Goal: Task Accomplishment & Management: Manage account settings

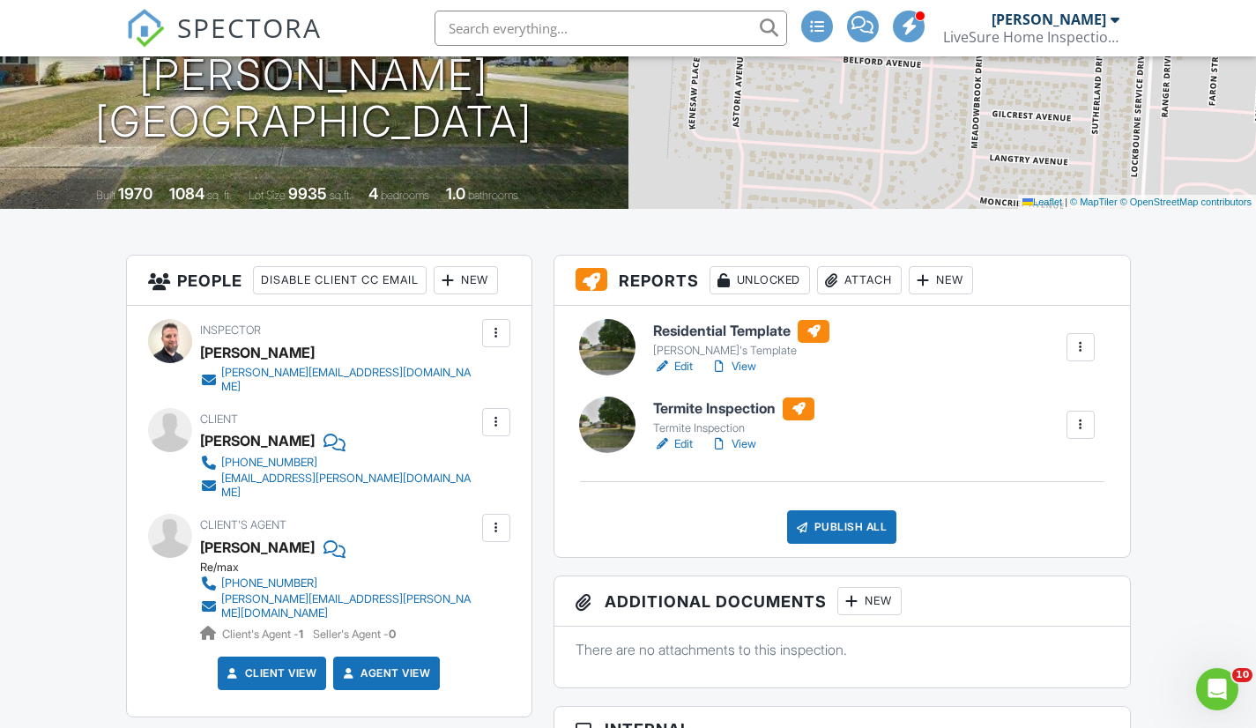
scroll to position [264, 0]
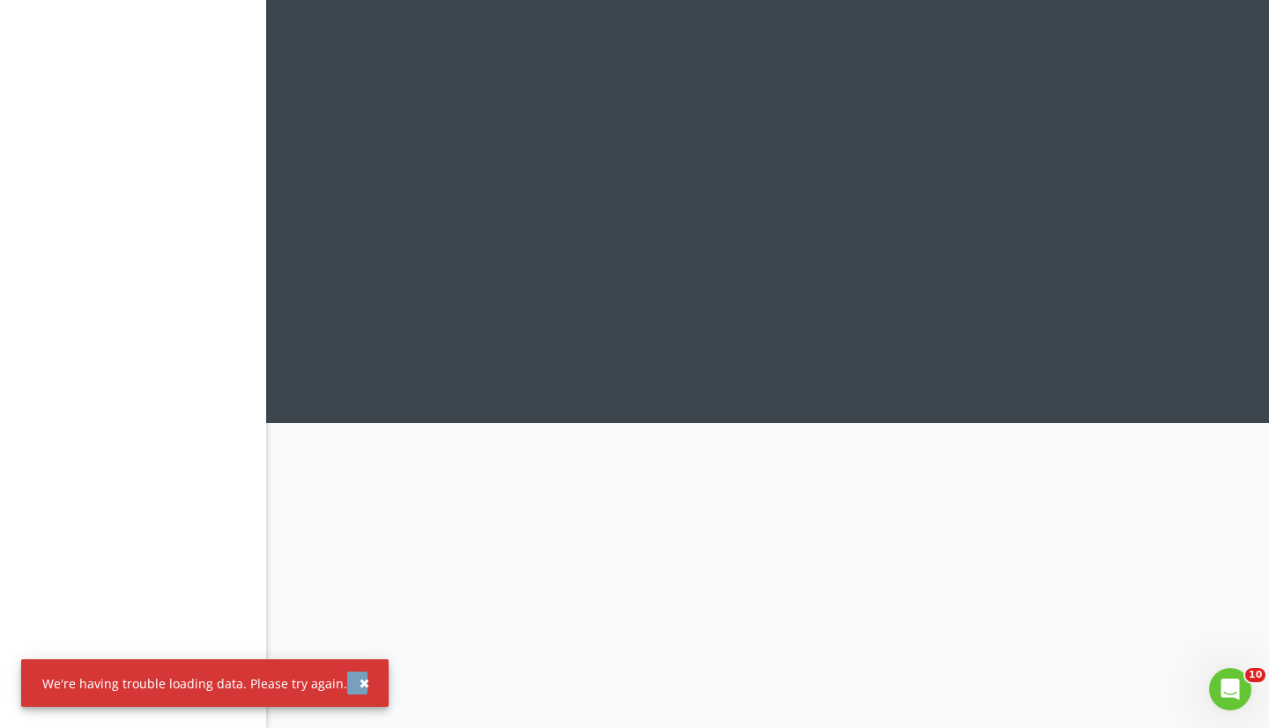
click at [359, 684] on div "button" at bounding box center [364, 683] width 10 height 12
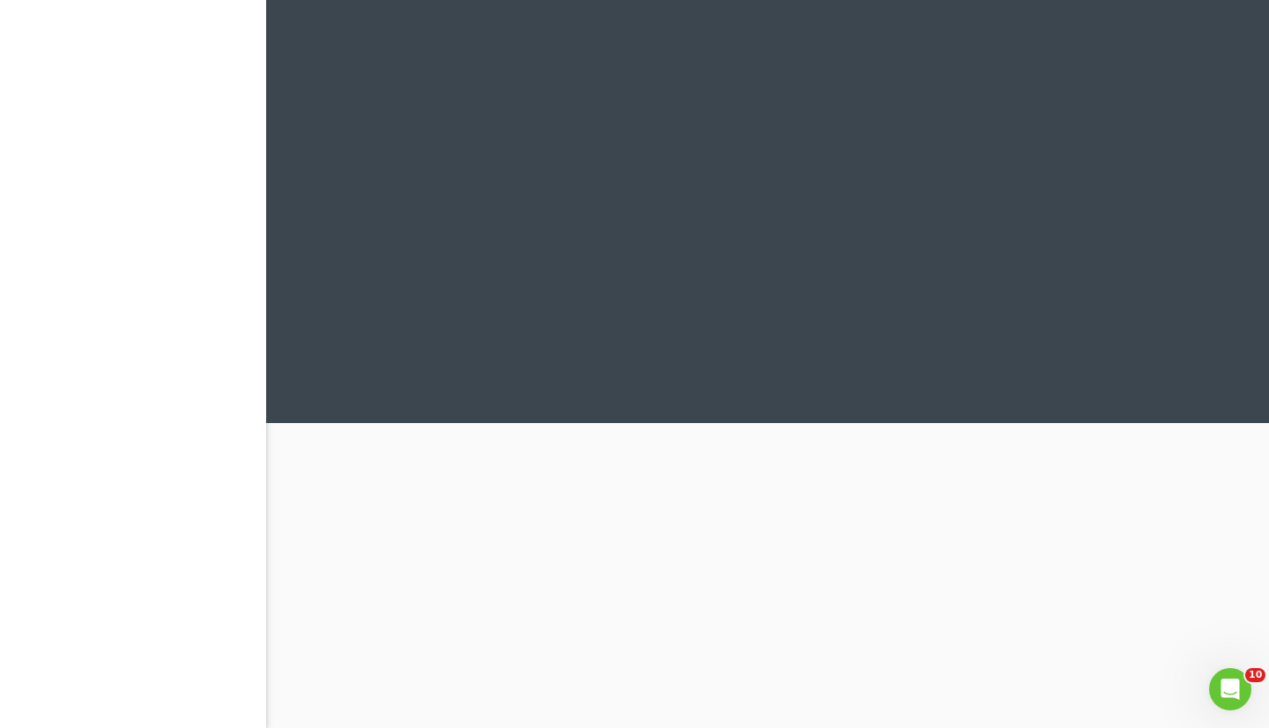
click at [411, 637] on div at bounding box center [767, 364] width 1003 height 728
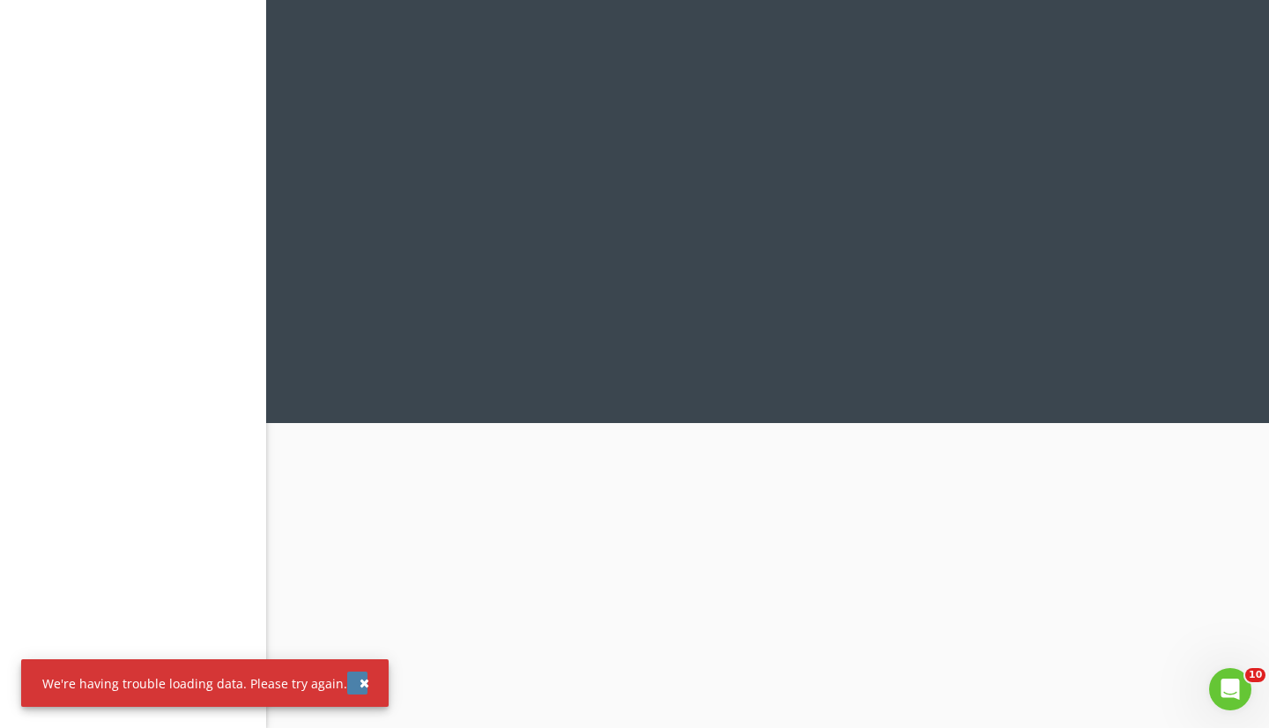
click at [359, 679] on div "button" at bounding box center [364, 683] width 10 height 12
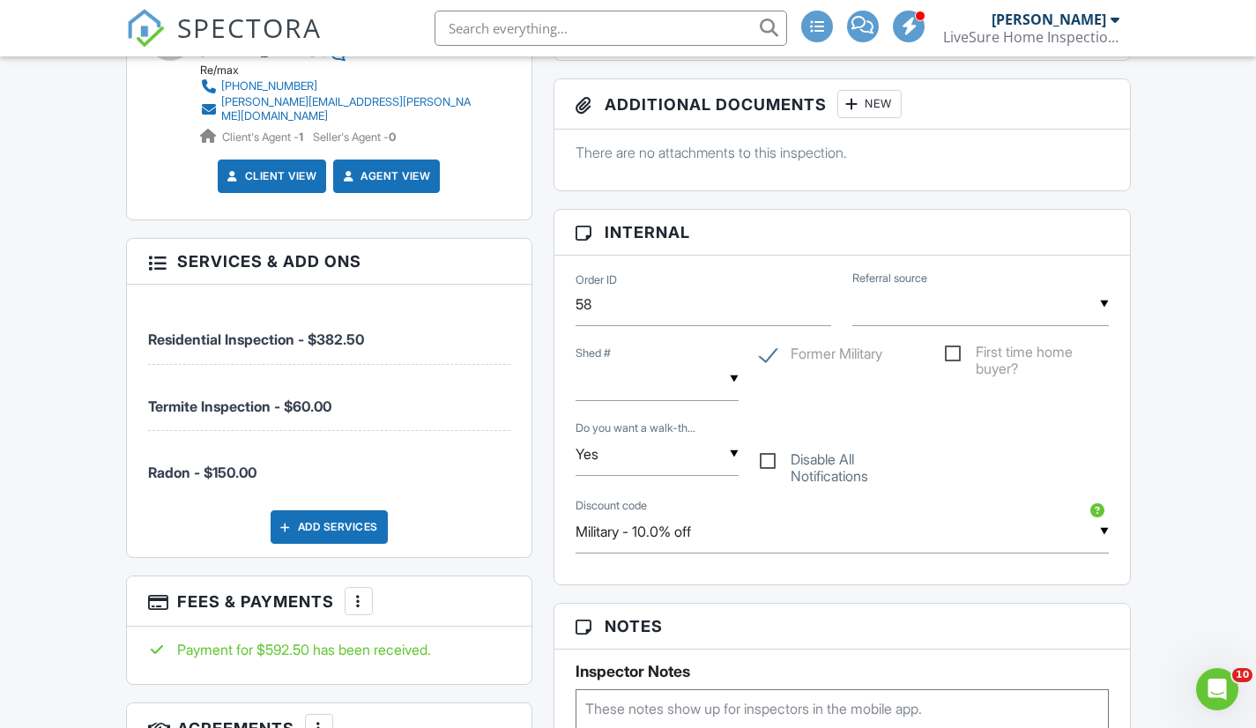
scroll to position [881, 0]
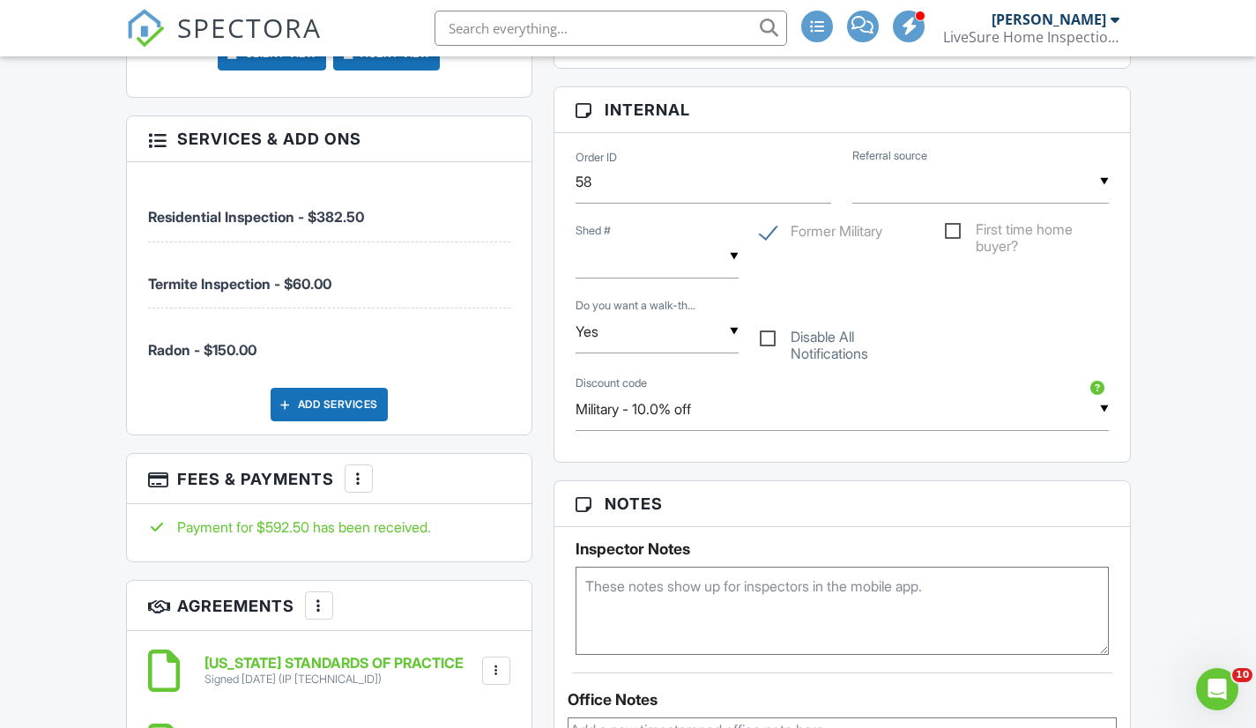
click at [367, 470] on div at bounding box center [359, 479] width 18 height 18
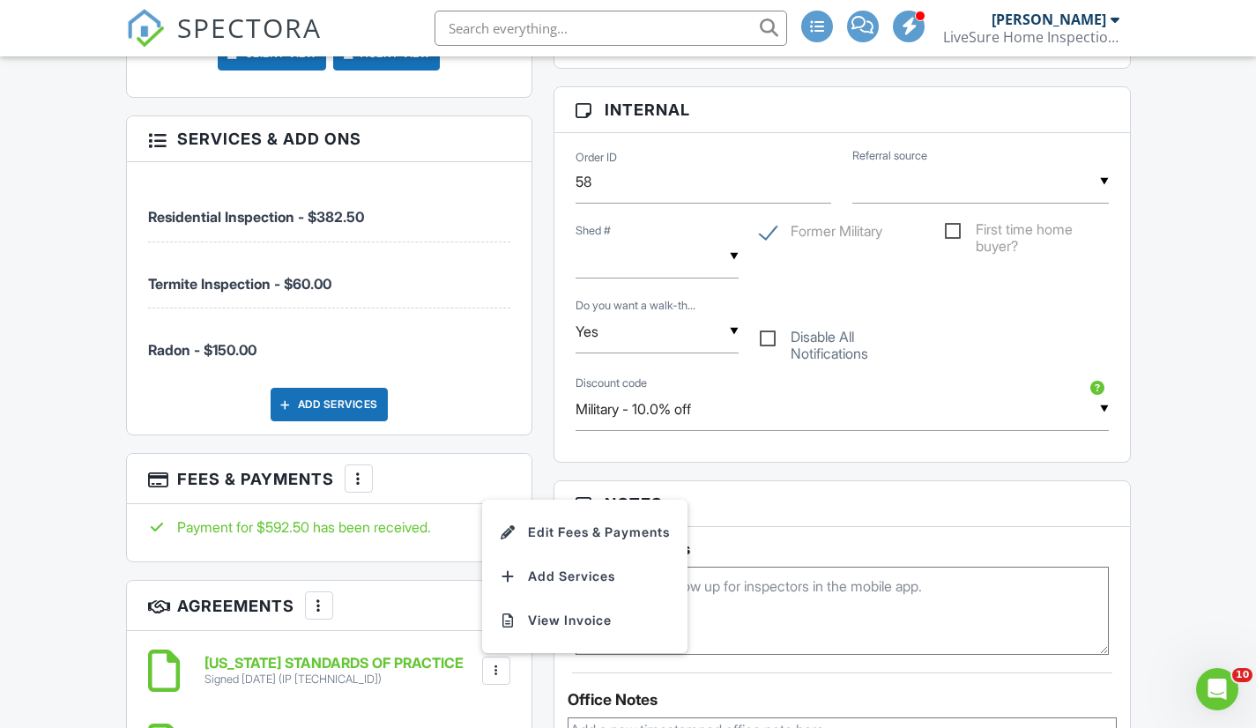
click at [540, 376] on div "People Disable Client CC Email New Client Client's Agent Listing Agent Add Anot…" at bounding box center [328, 316] width 427 height 1363
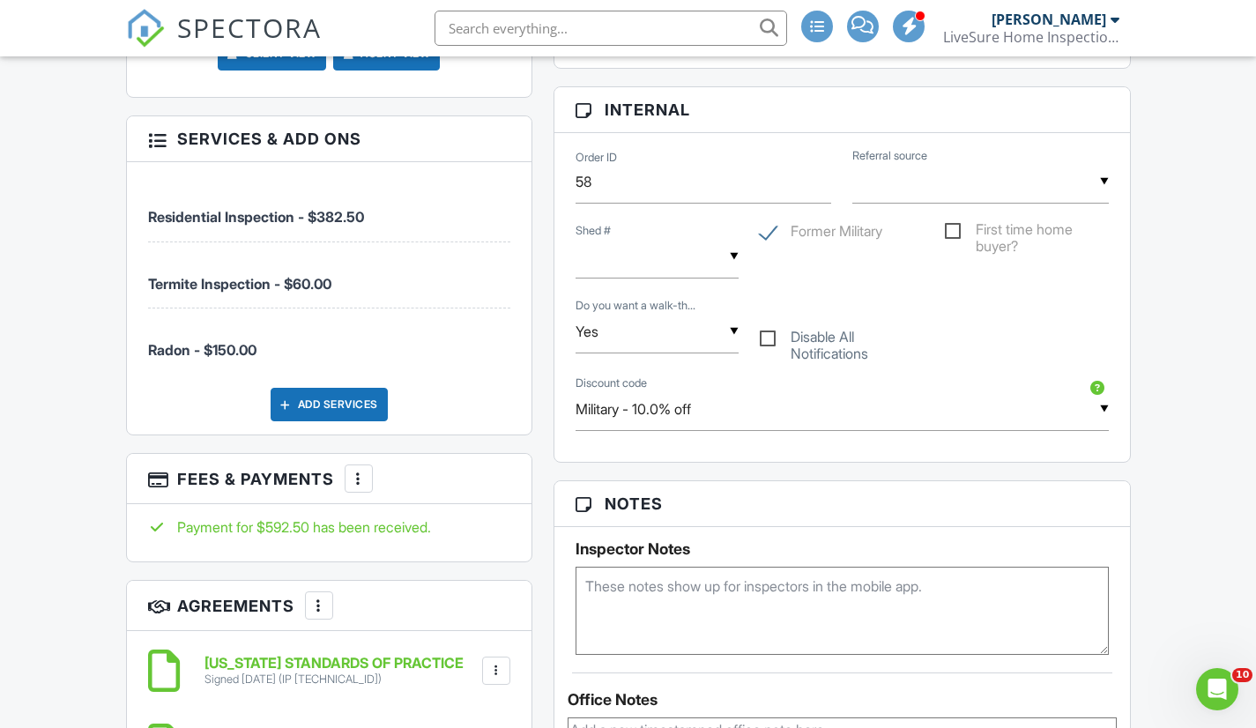
click at [367, 470] on div at bounding box center [359, 479] width 18 height 18
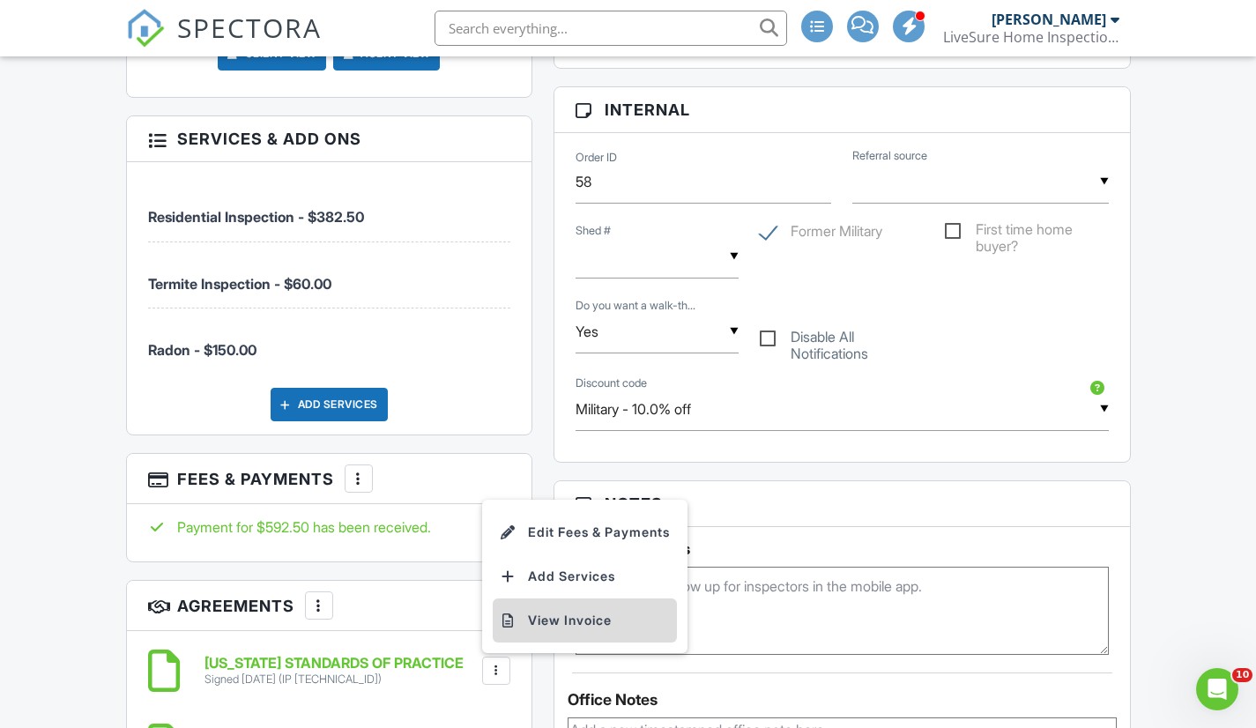
click at [553, 598] on li "View Invoice" at bounding box center [585, 620] width 184 height 44
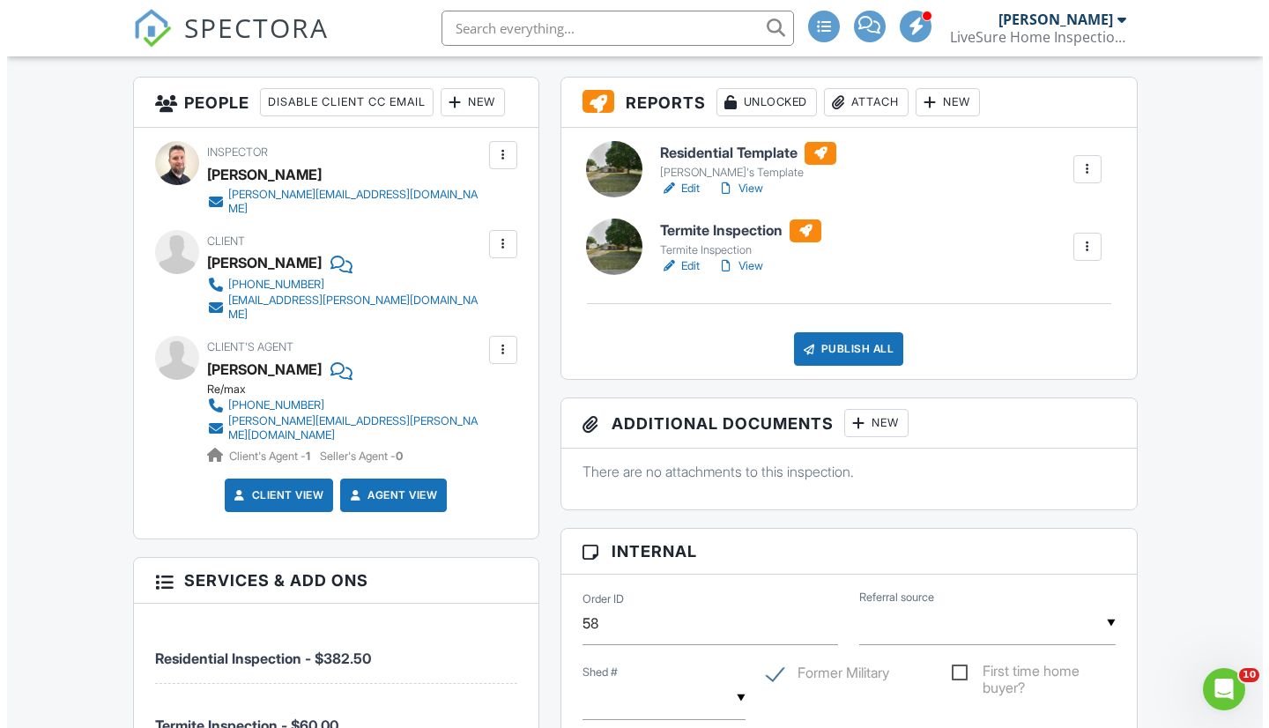
scroll to position [441, 0]
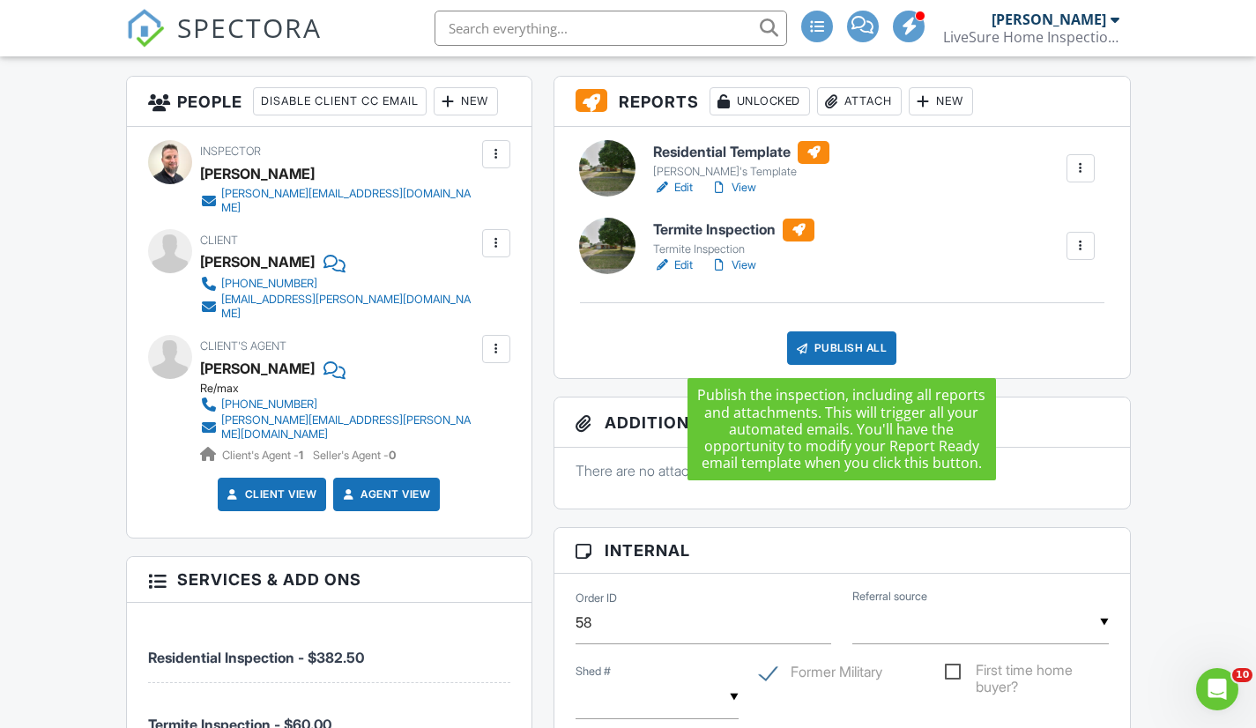
click at [822, 350] on div "Publish All" at bounding box center [842, 347] width 110 height 33
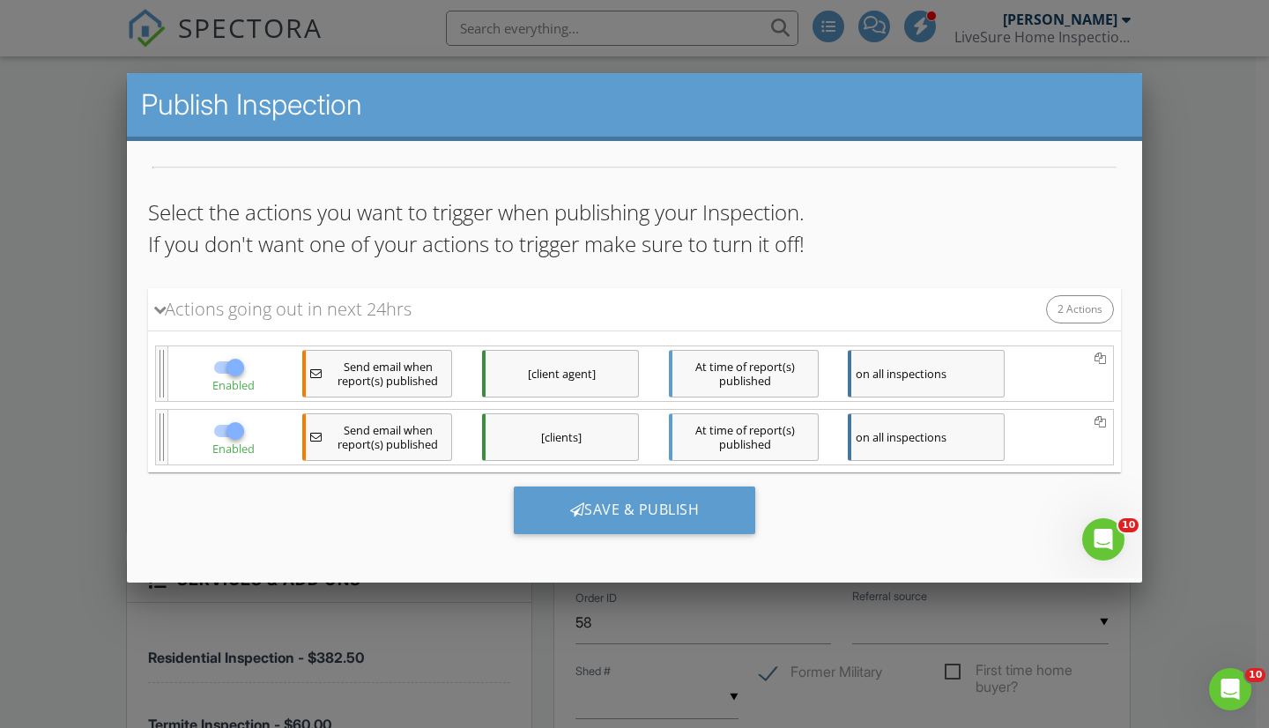
scroll to position [121, 0]
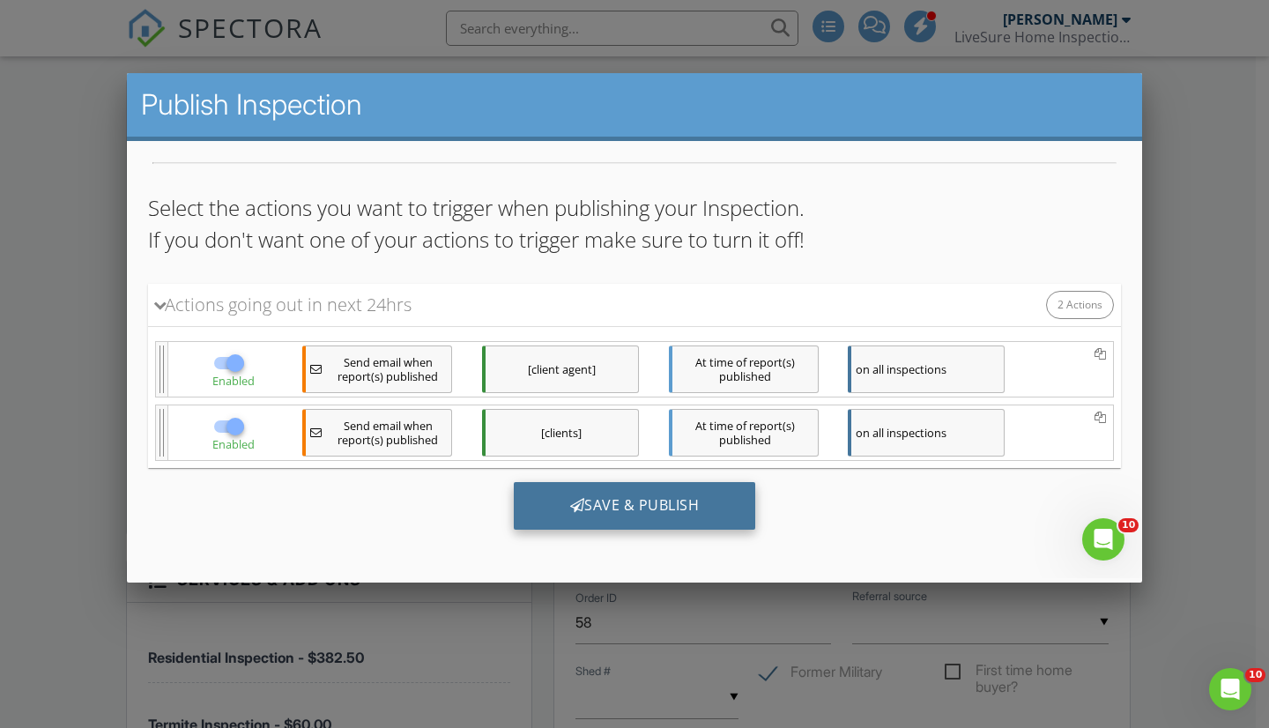
click at [624, 518] on div "Save & Publish" at bounding box center [635, 505] width 242 height 48
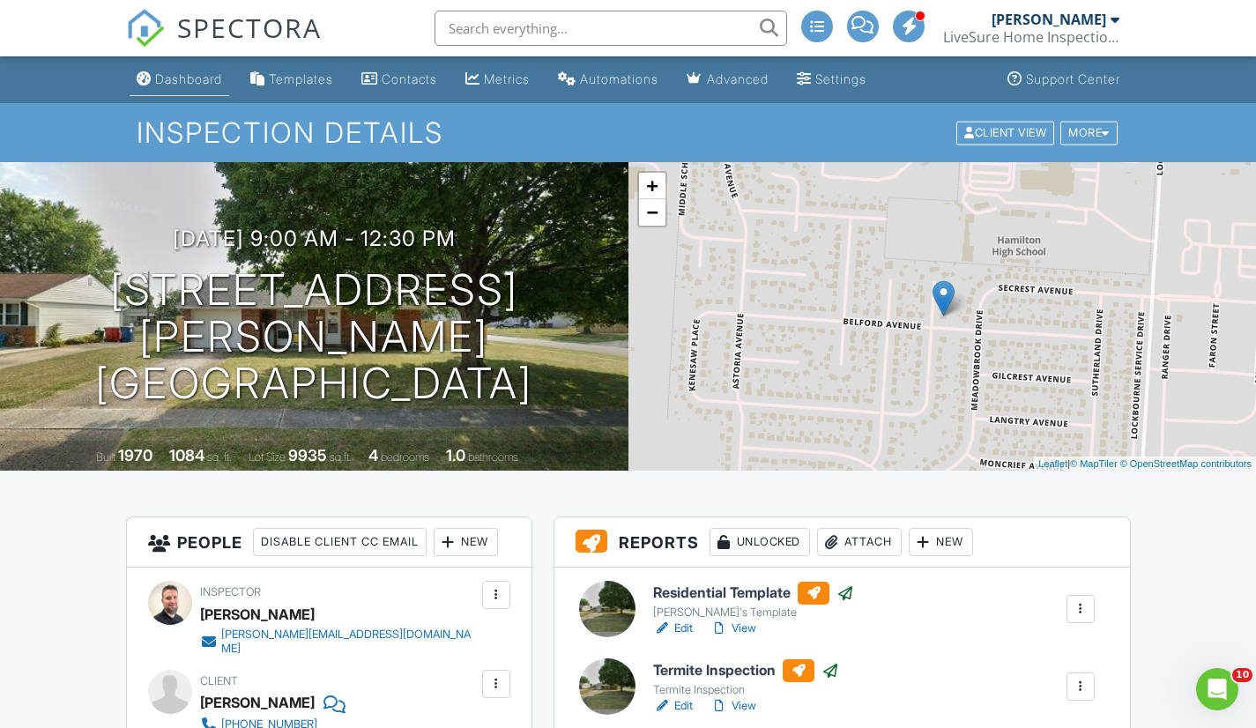
click at [218, 75] on div "Dashboard" at bounding box center [188, 78] width 67 height 15
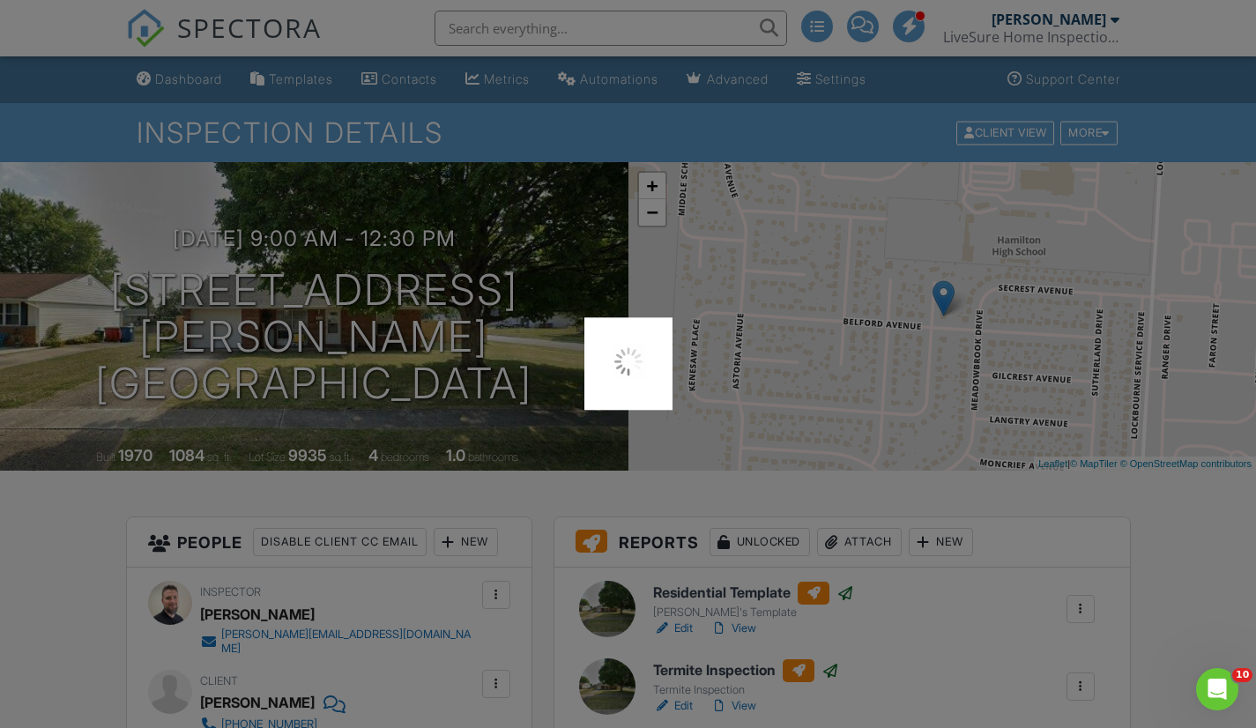
click at [186, 85] on div at bounding box center [628, 364] width 1256 height 728
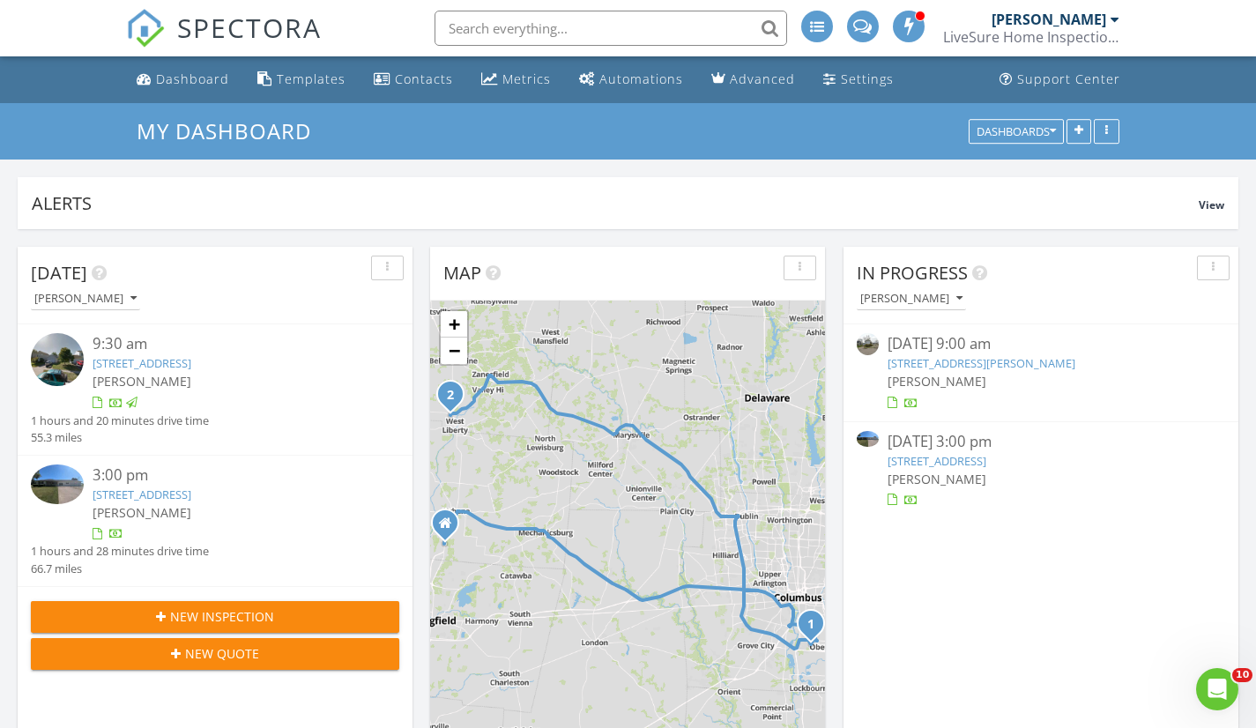
scroll to position [9, 9]
click at [959, 459] on link "6573 South St, West Liberty, OH 43357" at bounding box center [936, 461] width 99 height 16
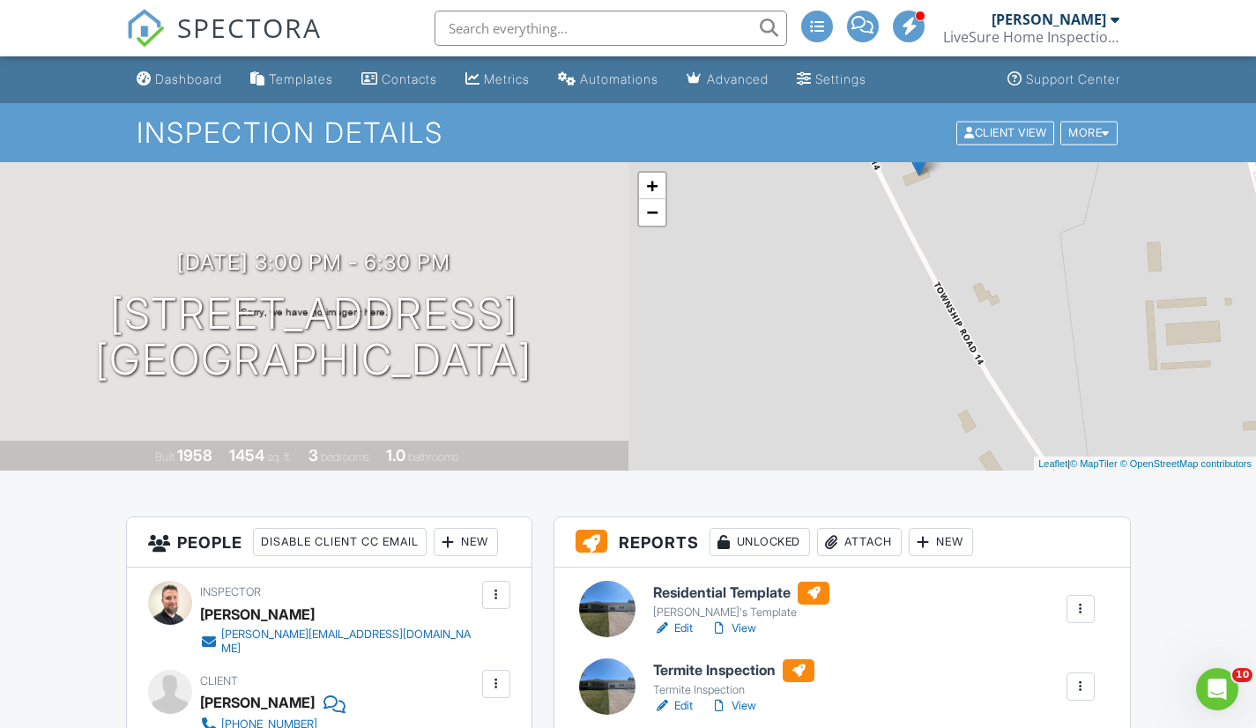
click at [737, 626] on link "View" at bounding box center [733, 628] width 46 height 18
